Goal: Register for event/course

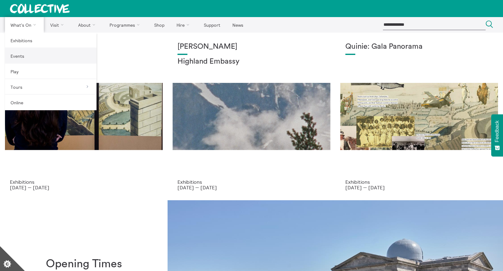
click at [20, 55] on link "Events" at bounding box center [51, 56] width 92 height 16
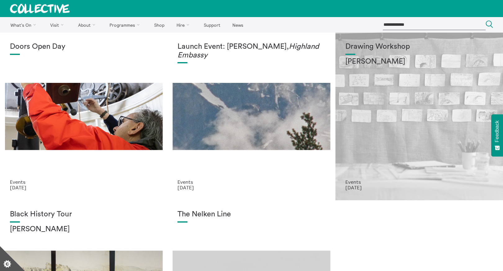
click at [421, 115] on div "Drawing Workshop Annie Lord" at bounding box center [420, 111] width 148 height 137
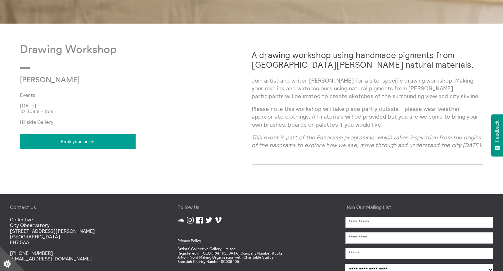
scroll to position [357, 0]
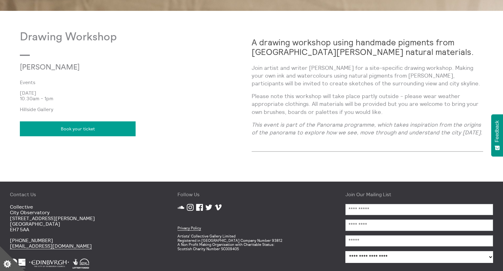
click at [76, 127] on link "Book your ticket" at bounding box center [78, 128] width 116 height 15
